Goal: Information Seeking & Learning: Learn about a topic

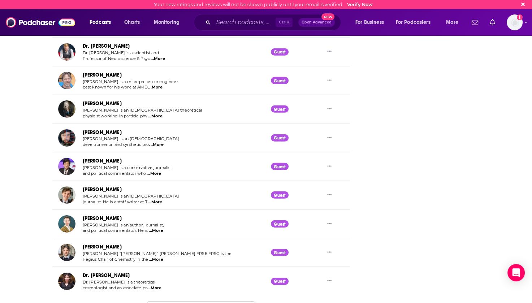
scroll to position [2141, 0]
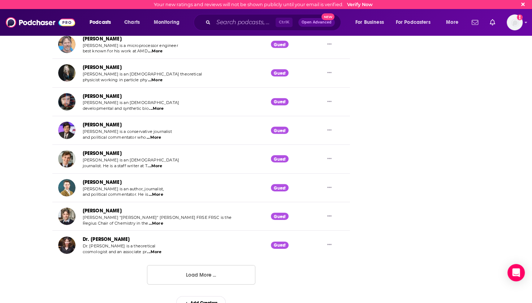
click at [199, 270] on button "Load More ..." at bounding box center [201, 275] width 108 height 20
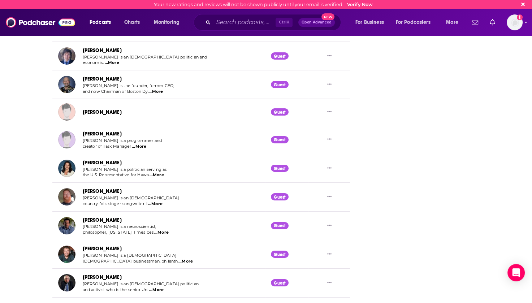
scroll to position [2575, 0]
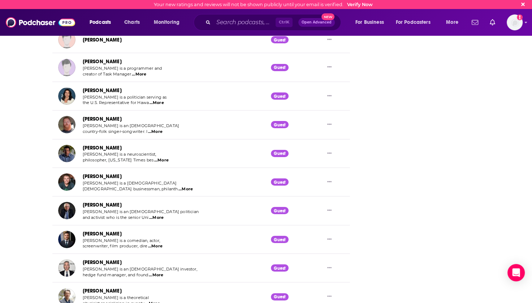
click at [159, 244] on span "...More" at bounding box center [155, 247] width 14 height 6
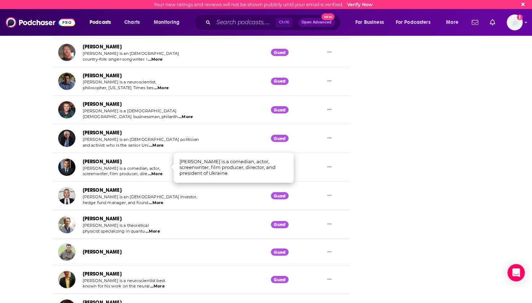
scroll to position [2700, 0]
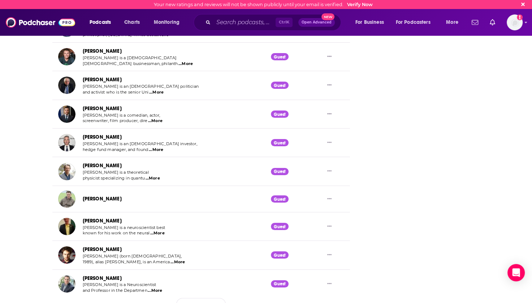
drag, startPoint x: 137, startPoint y: 270, endPoint x: 82, endPoint y: 272, distance: 55.7
click at [82, 274] on div "[PERSON_NAME] [PERSON_NAME] is a Neuroscientist and Professor in the Departmen …" at bounding box center [113, 284] width 111 height 20
copy link "[PERSON_NAME]"
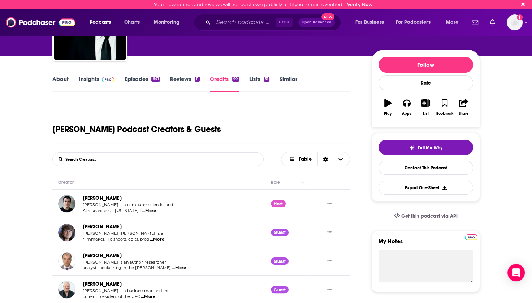
scroll to position [0, 0]
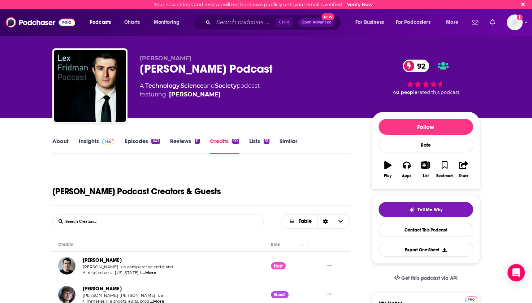
click at [132, 142] on link "Episodes 641" at bounding box center [141, 146] width 35 height 17
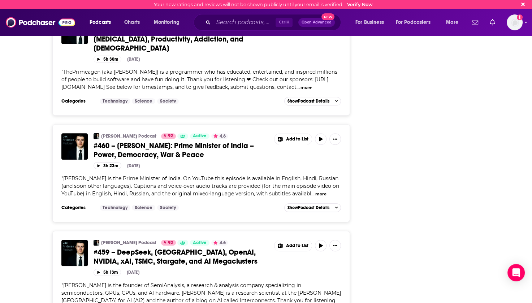
scroll to position [2948, 0]
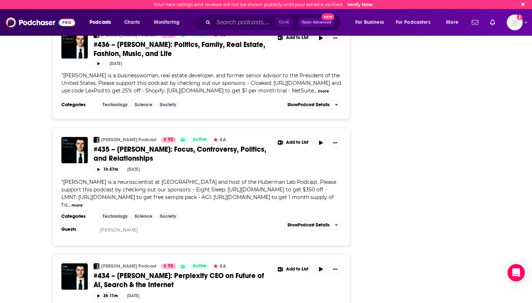
scroll to position [5825, 0]
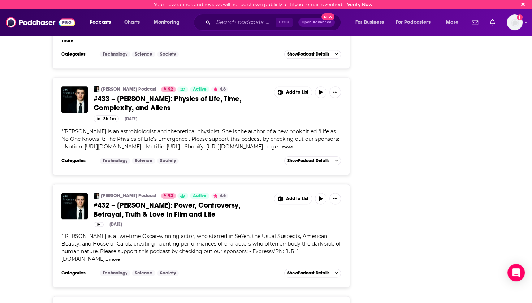
scroll to position [6295, 0]
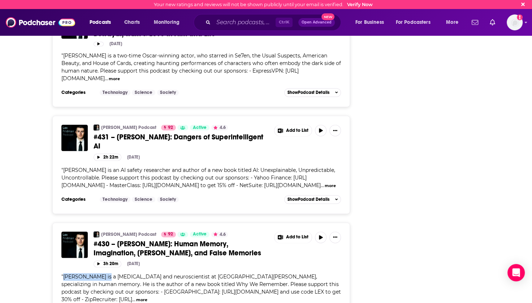
drag, startPoint x: 64, startPoint y: 184, endPoint x: 110, endPoint y: 185, distance: 46.3
click at [110, 274] on span "[PERSON_NAME] is a [MEDICAL_DATA] and neuroscientist at [GEOGRAPHIC_DATA][PERSO…" at bounding box center [201, 288] width 280 height 29
copy span "[PERSON_NAME]"
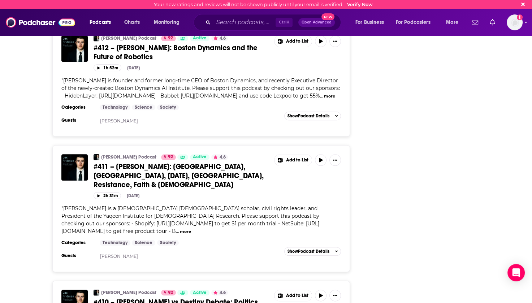
scroll to position [8806, 0]
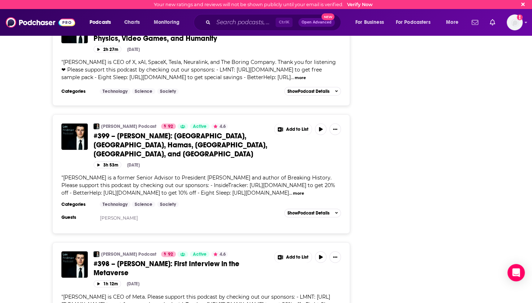
scroll to position [10287, 0]
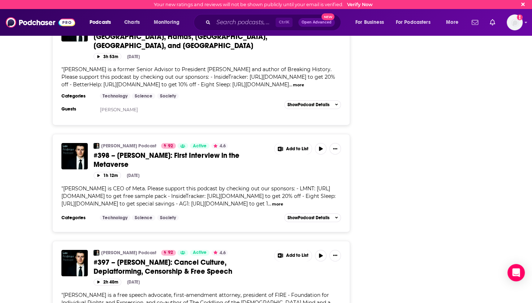
drag, startPoint x: 63, startPoint y: 201, endPoint x: 98, endPoint y: 201, distance: 35.8
copy span "[PERSON_NAME]"
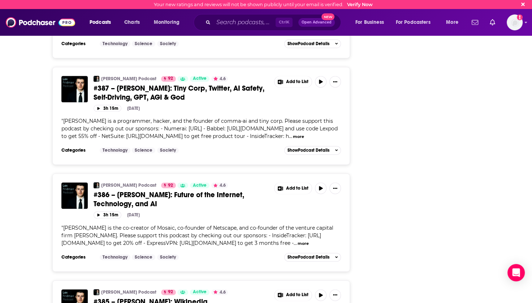
scroll to position [11604, 0]
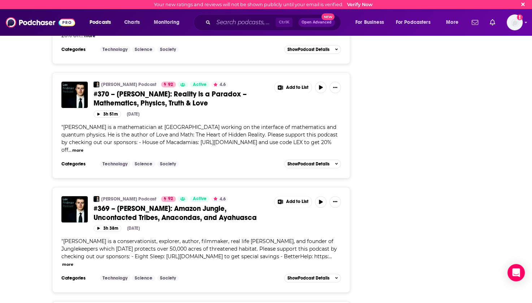
scroll to position [13556, 0]
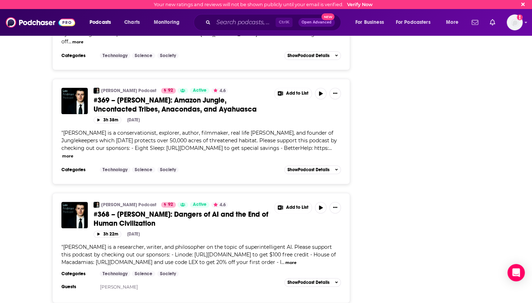
drag, startPoint x: 63, startPoint y: 230, endPoint x: 109, endPoint y: 230, distance: 47.0
copy span "[PERSON_NAME]"
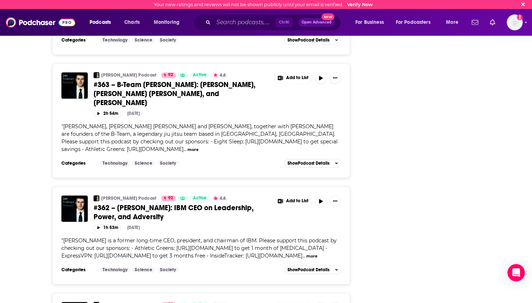
scroll to position [14364, 0]
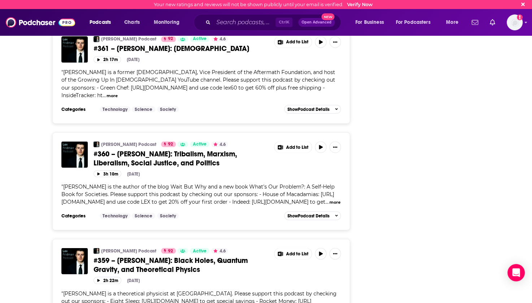
scroll to position [14617, 0]
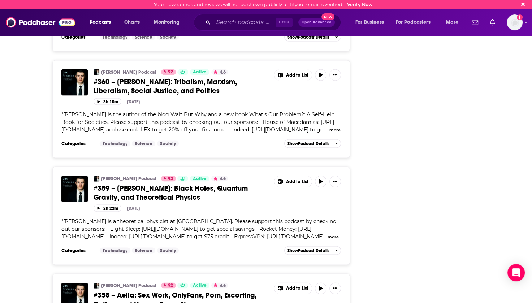
drag, startPoint x: 63, startPoint y: 175, endPoint x: 89, endPoint y: 175, distance: 26.4
copy span "[PERSON_NAME]"
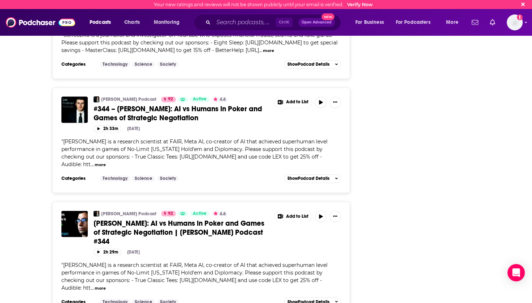
scroll to position [17130, 0]
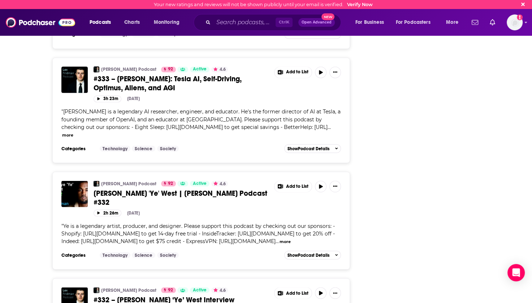
scroll to position [19850, 0]
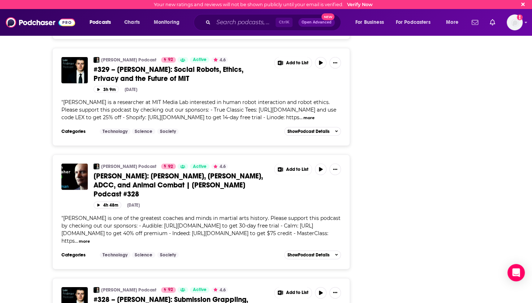
scroll to position [20862, 0]
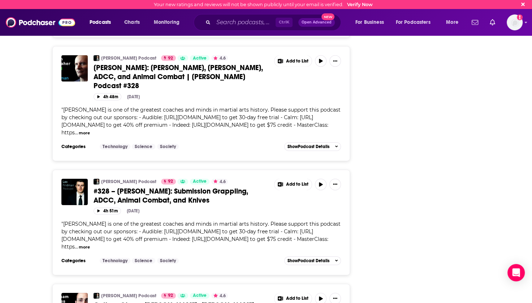
drag, startPoint x: 62, startPoint y: 209, endPoint x: 98, endPoint y: 209, distance: 36.1
copy span "[PERSON_NAME]"
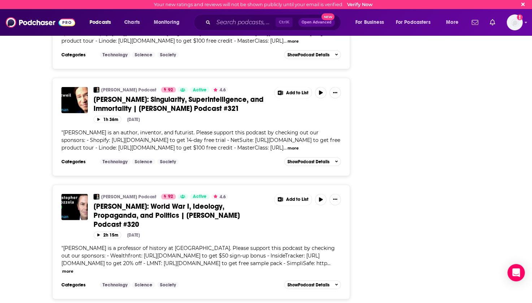
scroll to position [22648, 0]
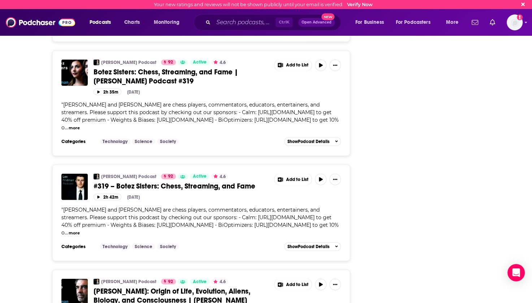
scroll to position [23009, 0]
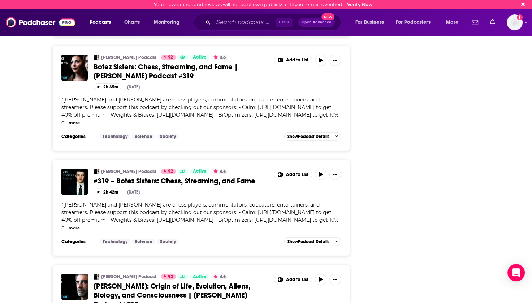
drag, startPoint x: 62, startPoint y: 189, endPoint x: 95, endPoint y: 188, distance: 33.7
drag, startPoint x: 95, startPoint y: 188, endPoint x: 72, endPoint y: 177, distance: 25.9
drag, startPoint x: 64, startPoint y: 179, endPoint x: 79, endPoint y: 179, distance: 15.2
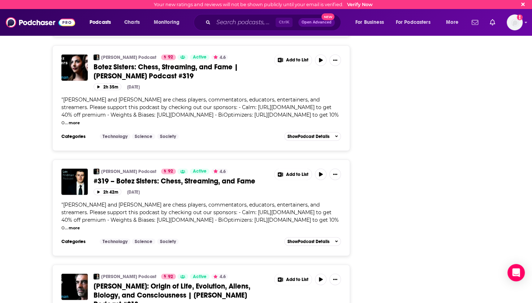
drag, startPoint x: 62, startPoint y: 183, endPoint x: 100, endPoint y: 189, distance: 38.0
copy span "[PERSON_NAME]"
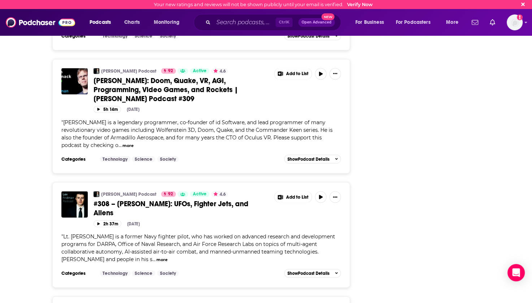
scroll to position [25415, 0]
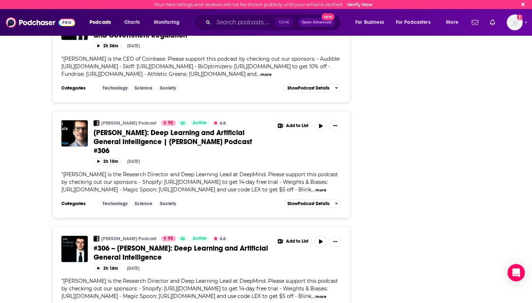
scroll to position [25921, 0]
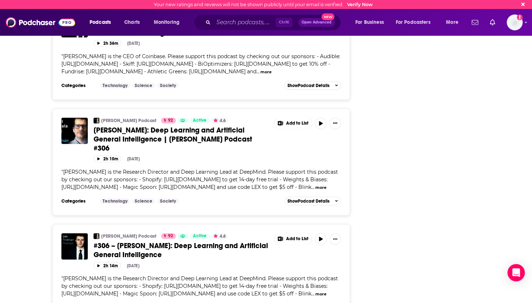
drag, startPoint x: 64, startPoint y: 158, endPoint x: 100, endPoint y: 159, distance: 36.1
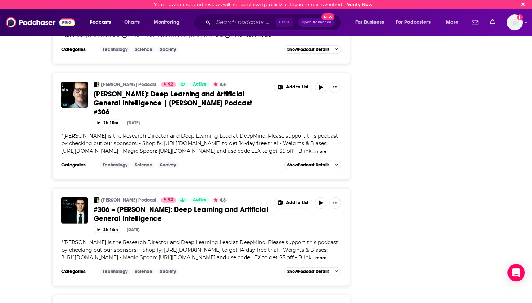
scroll to position [25993, 0]
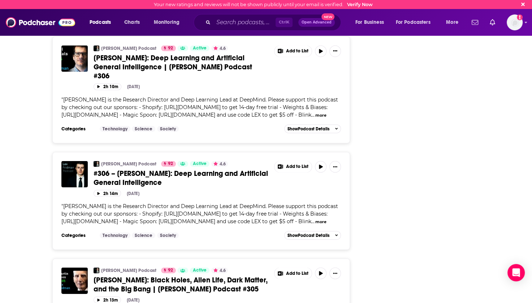
drag, startPoint x: 62, startPoint y: 201, endPoint x: 99, endPoint y: 201, distance: 36.5
copy span "[PERSON_NAME]"
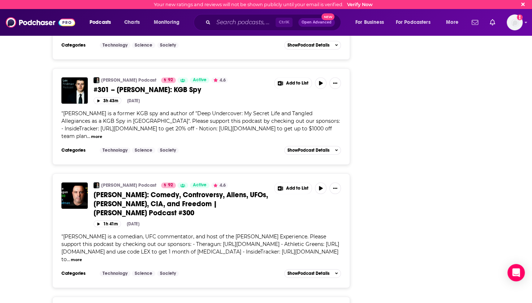
scroll to position [27330, 0]
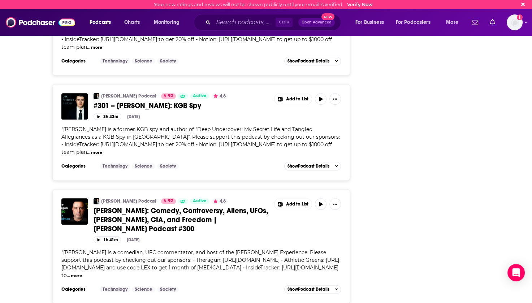
drag, startPoint x: 64, startPoint y: 180, endPoint x: 90, endPoint y: 185, distance: 26.1
copy span "[PERSON_NAME]"
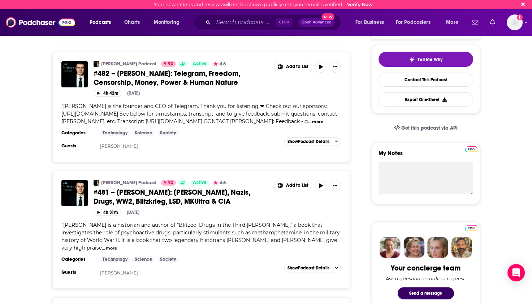
scroll to position [0, 0]
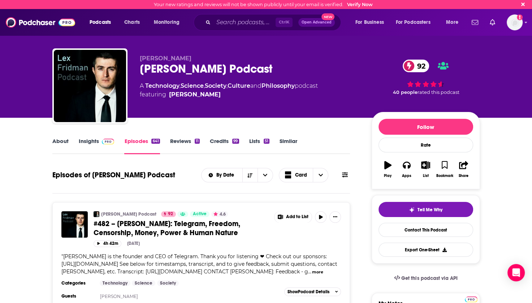
click at [345, 178] on span at bounding box center [345, 175] width 6 height 7
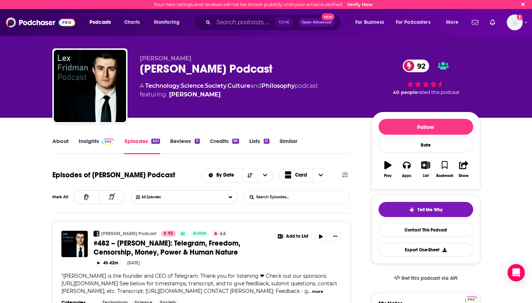
click at [278, 197] on input "List Search Input" at bounding box center [282, 197] width 76 height 13
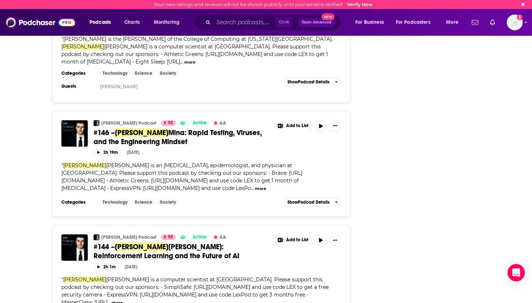
scroll to position [2705, 0]
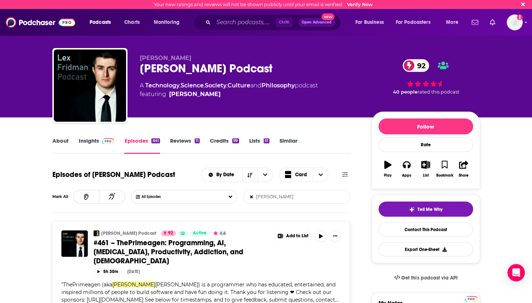
scroll to position [0, 0]
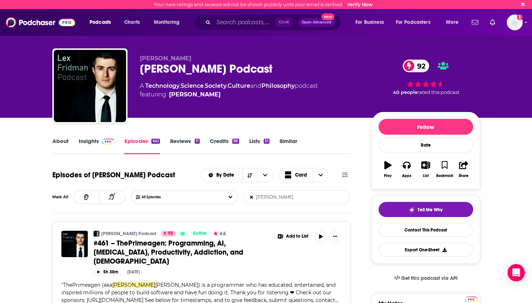
drag, startPoint x: 289, startPoint y: 197, endPoint x: 248, endPoint y: 201, distance: 41.3
click at [248, 201] on input "[PERSON_NAME]" at bounding box center [282, 197] width 76 height 13
click at [278, 199] on input "la" at bounding box center [282, 197] width 76 height 13
type input "l"
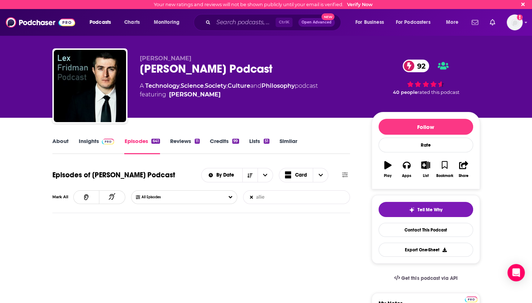
type input "allie"
drag, startPoint x: 255, startPoint y: 198, endPoint x: 237, endPoint y: 198, distance: 17.3
click at [237, 198] on div "All Episodes allie List Search Input Search Episodes..." at bounding box center [240, 197] width 219 height 14
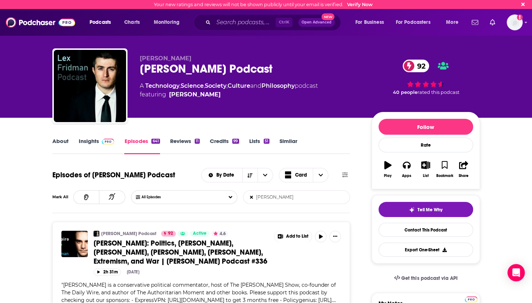
type input "[PERSON_NAME]"
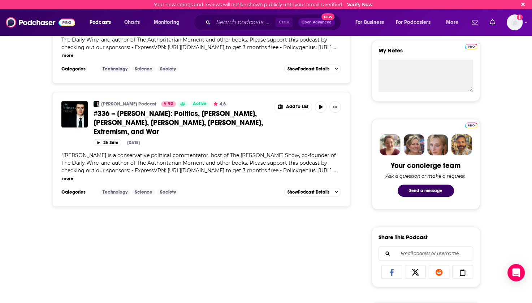
scroll to position [108, 0]
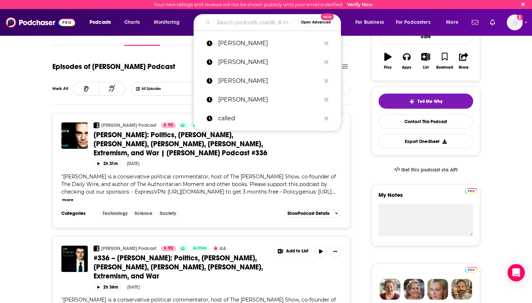
click at [236, 25] on input "Search podcasts, credits, & more..." at bounding box center [256, 23] width 84 height 12
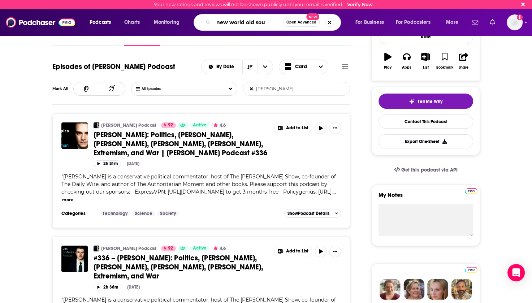
type input "new world old soul"
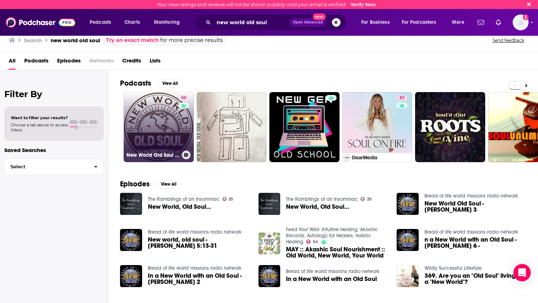
click at [152, 142] on link "50 New World Old Soul Podcast" at bounding box center [159, 127] width 70 height 70
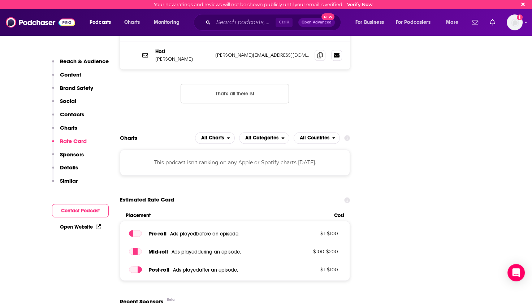
scroll to position [903, 0]
